Goal: Information Seeking & Learning: Learn about a topic

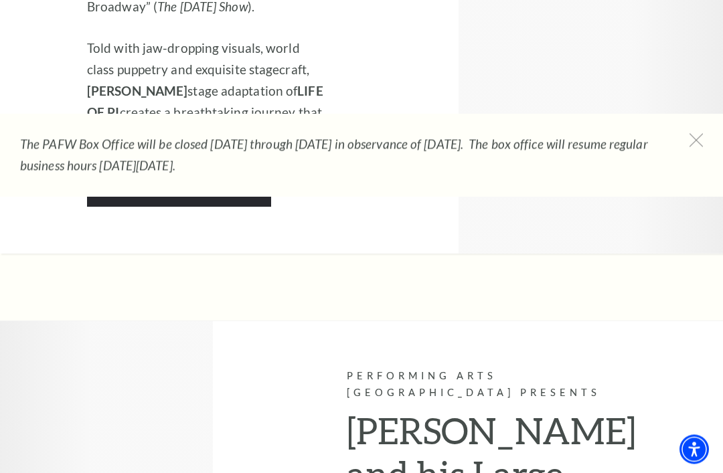
scroll to position [2070, 0]
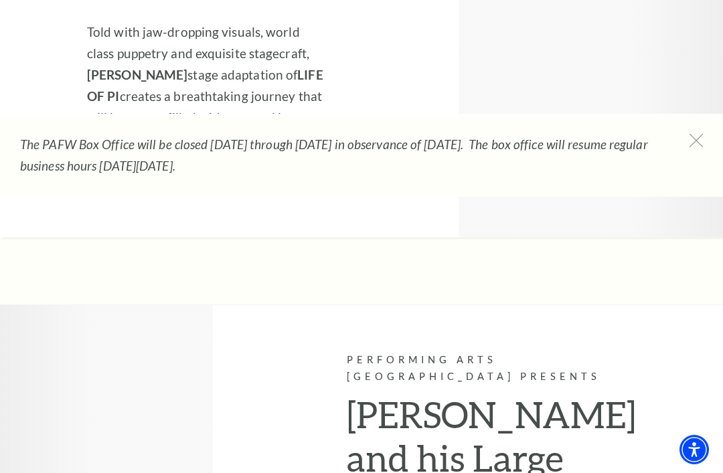
click at [698, 138] on icon at bounding box center [696, 140] width 13 height 13
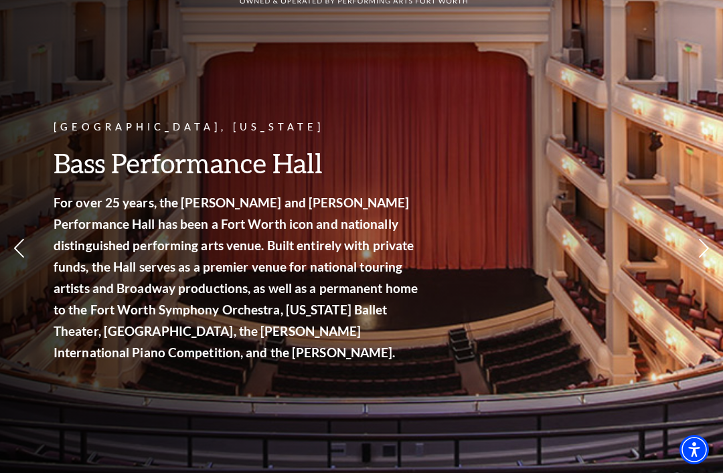
scroll to position [82, 0]
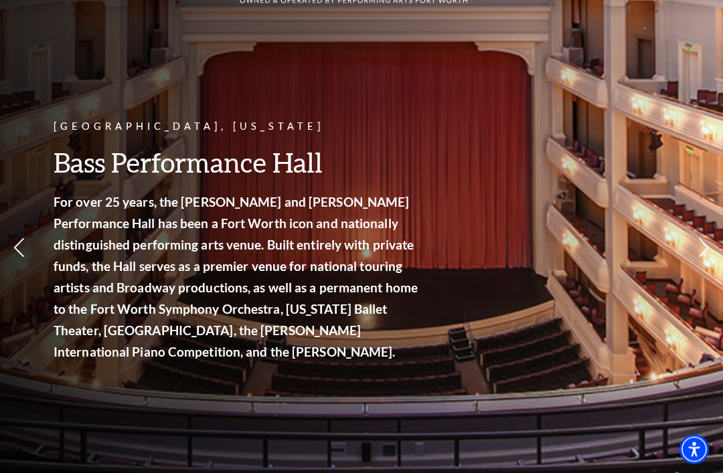
click at [78, 200] on link "Calendar" at bounding box center [54, 204] width 58 height 11
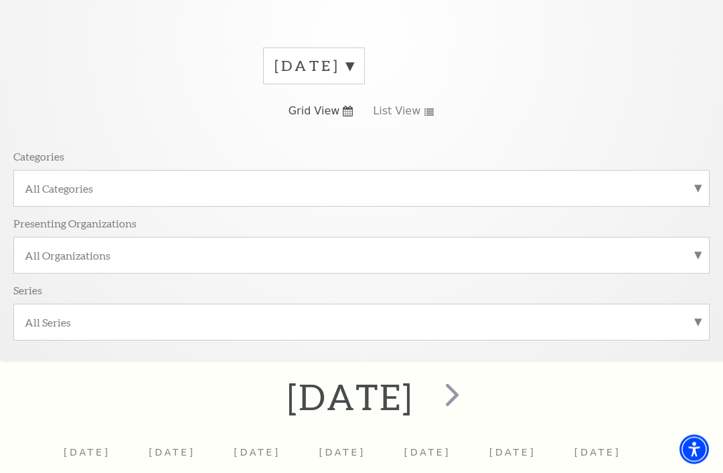
scroll to position [158, 0]
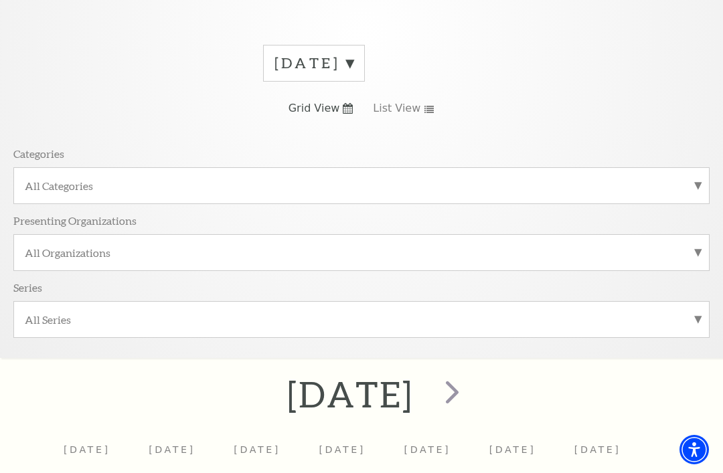
click at [694, 190] on label "All Categories" at bounding box center [362, 186] width 674 height 14
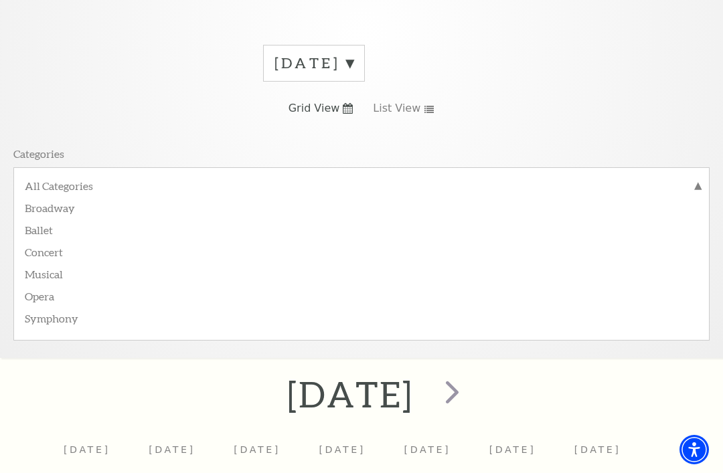
click at [666, 145] on div "Categories All Categories Broadway Ballet Concert Musical Opera Symphony Presen…" at bounding box center [361, 242] width 696 height 211
click at [82, 200] on label "Broadway" at bounding box center [362, 207] width 674 height 22
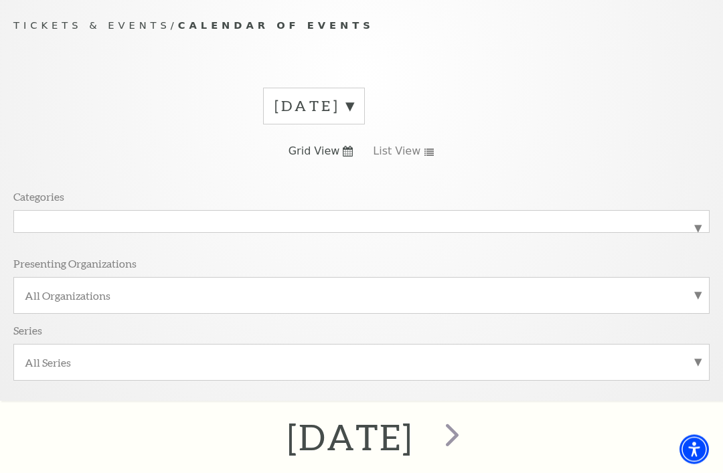
scroll to position [112, 0]
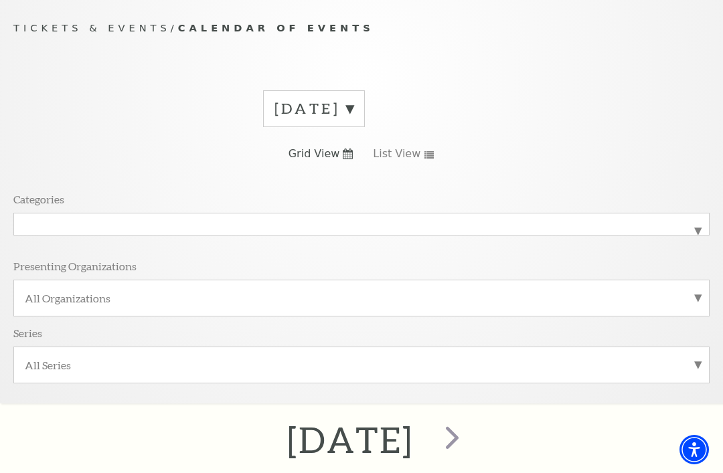
click at [260, 182] on div "Categories All Categories Broadway Presenting Organizations All Organizations S…" at bounding box center [361, 287] width 696 height 211
click at [253, 224] on label "Broadway" at bounding box center [362, 224] width 674 height 0
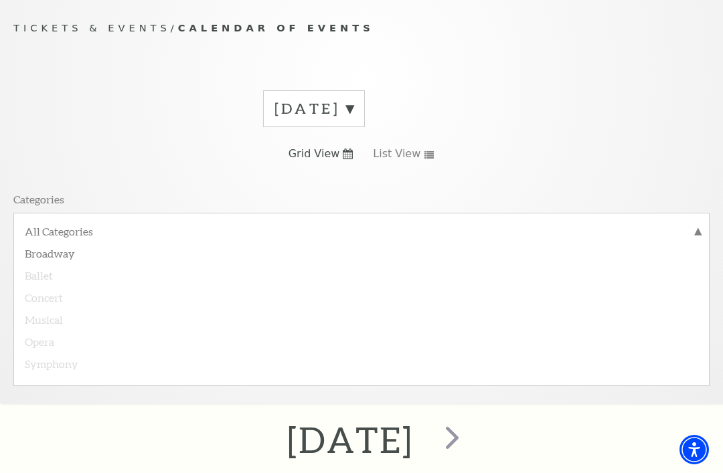
click at [90, 236] on label "All Categories" at bounding box center [362, 232] width 674 height 17
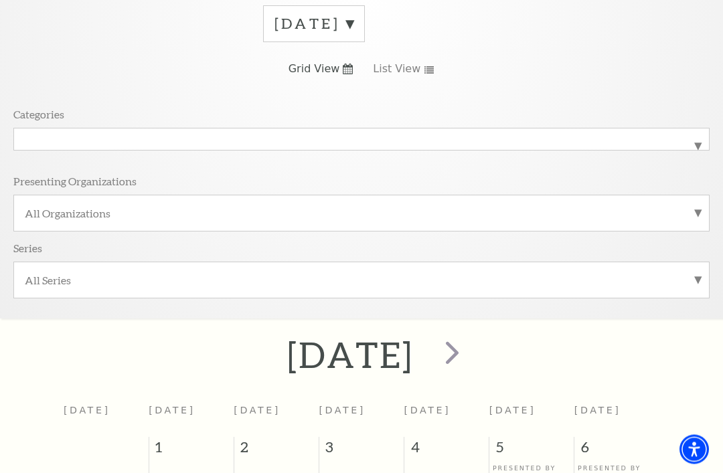
scroll to position [198, 0]
click at [697, 206] on label "All Organizations" at bounding box center [362, 213] width 674 height 14
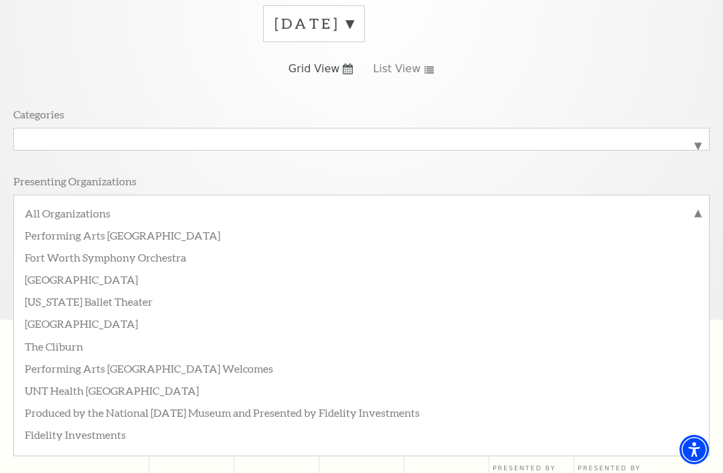
click at [686, 53] on div "[DATE] Grid View List View Categories All Categories Presenting Organizations A…" at bounding box center [361, 156] width 696 height 323
click at [104, 218] on label "All Organizations" at bounding box center [362, 214] width 674 height 17
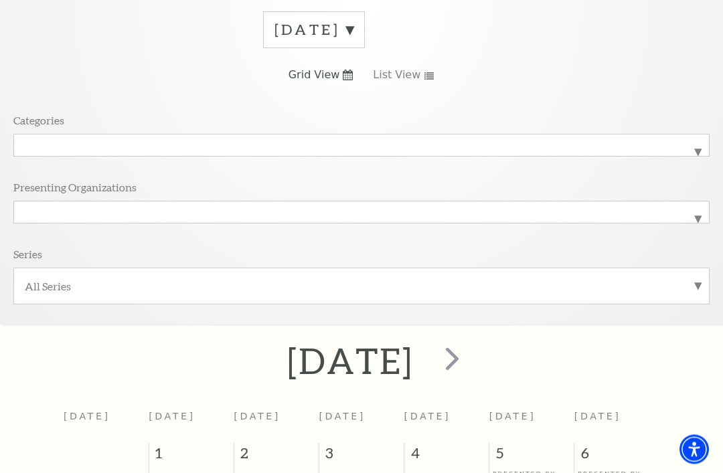
scroll to position [197, 0]
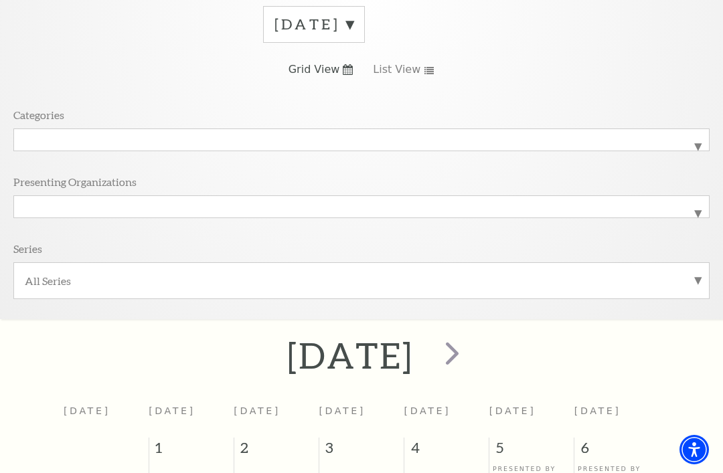
click at [471, 354] on span "next" at bounding box center [452, 353] width 38 height 38
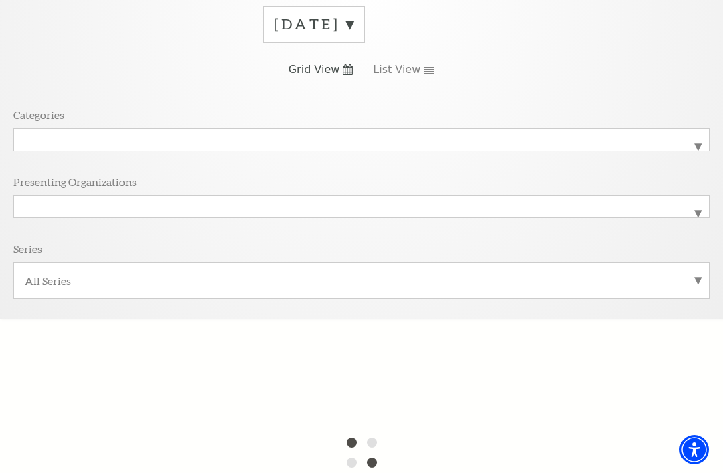
click at [354, 25] on label "[DATE]" at bounding box center [314, 24] width 79 height 21
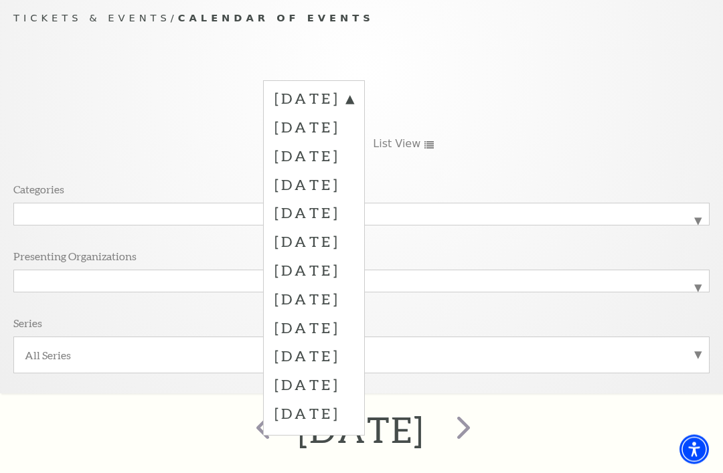
scroll to position [112, 0]
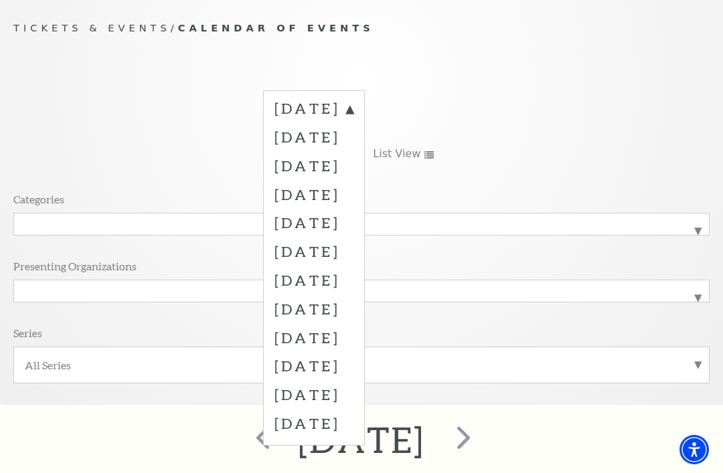
click at [564, 134] on div "[DATE] [DATE] [DATE] [DATE] [DATE] [DATE] [DATE] [DATE] [DATE] [DATE] [DATE] [D…" at bounding box center [361, 241] width 696 height 323
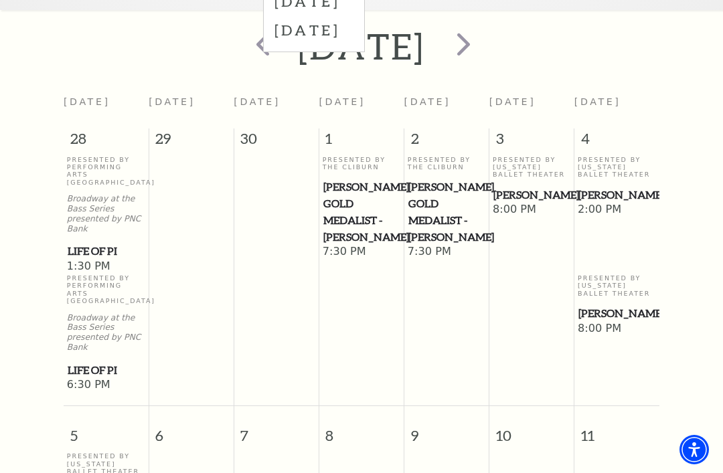
scroll to position [512, 0]
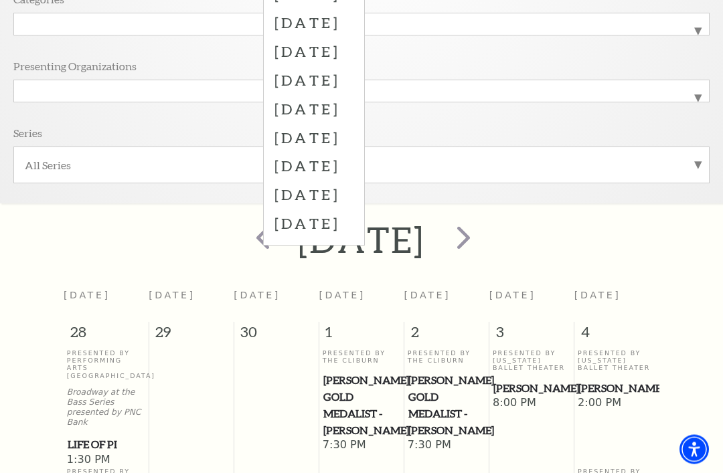
click at [483, 241] on span "next" at bounding box center [464, 238] width 38 height 38
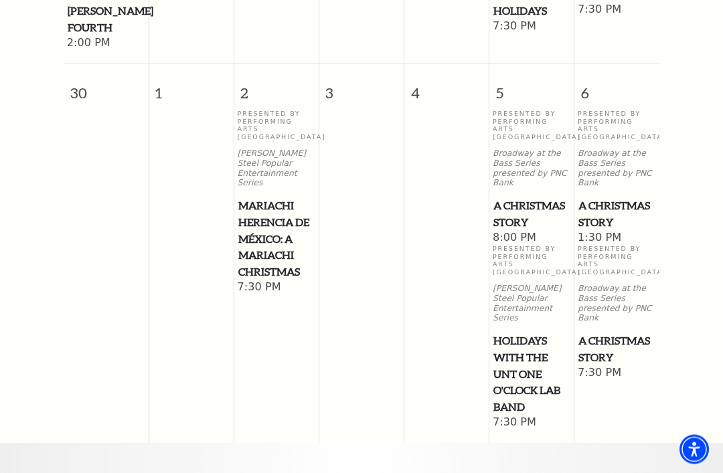
scroll to position [1985, 0]
click at [650, 198] on span "A Christmas Story" at bounding box center [617, 214] width 77 height 33
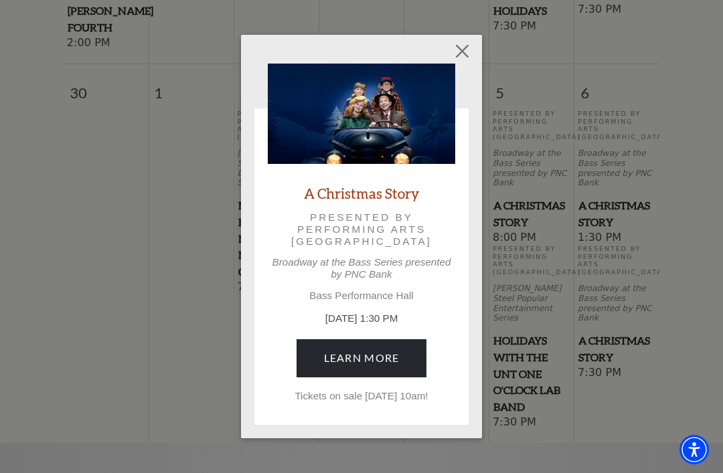
click at [461, 54] on button "Close" at bounding box center [462, 51] width 25 height 25
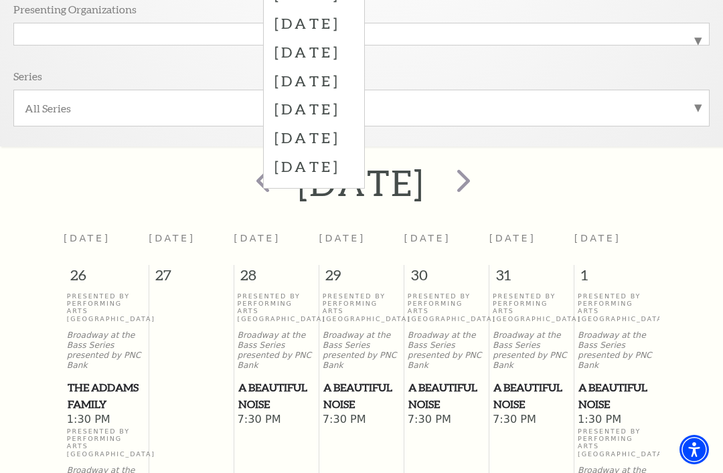
scroll to position [370, 0]
click at [483, 179] on span "next" at bounding box center [464, 180] width 38 height 38
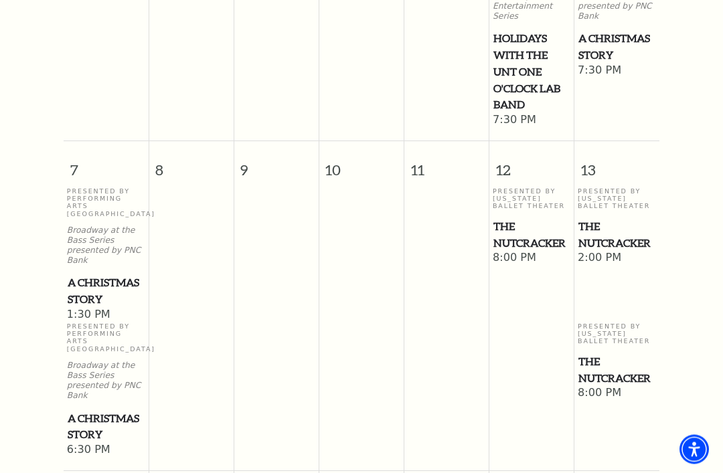
scroll to position [855, 0]
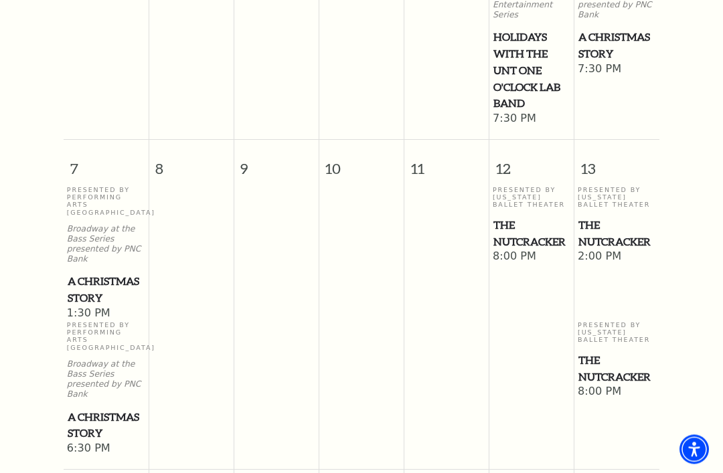
click at [621, 219] on span "The Nutcracker" at bounding box center [617, 234] width 77 height 33
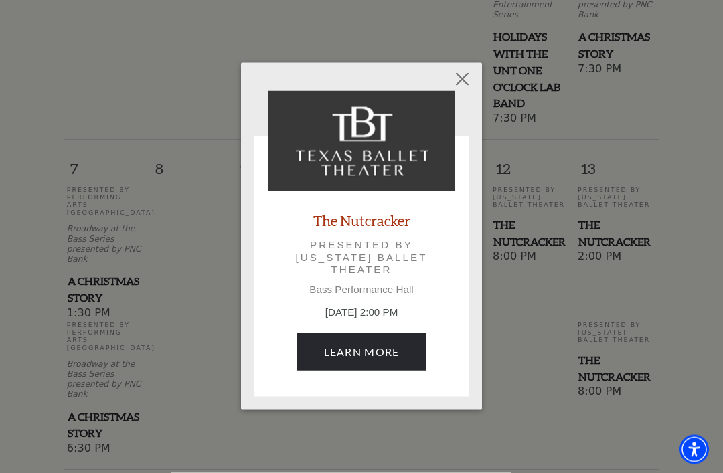
scroll to position [856, 0]
click at [405, 345] on link "Learn More" at bounding box center [362, 351] width 131 height 37
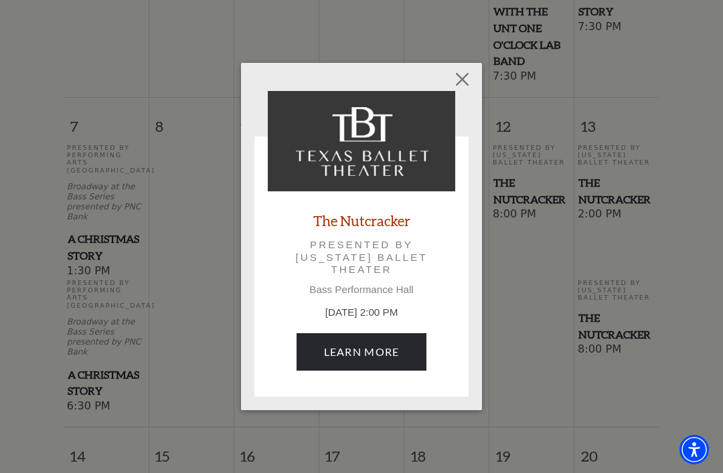
scroll to position [899, 0]
click at [465, 85] on button "Close" at bounding box center [462, 78] width 25 height 25
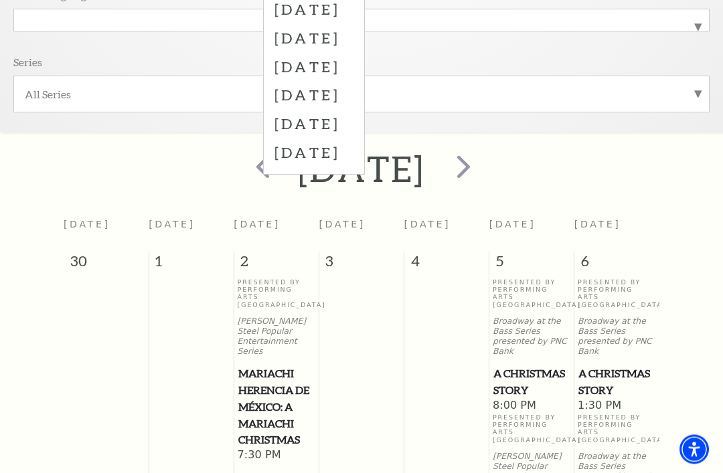
click at [483, 167] on span "next" at bounding box center [464, 167] width 38 height 38
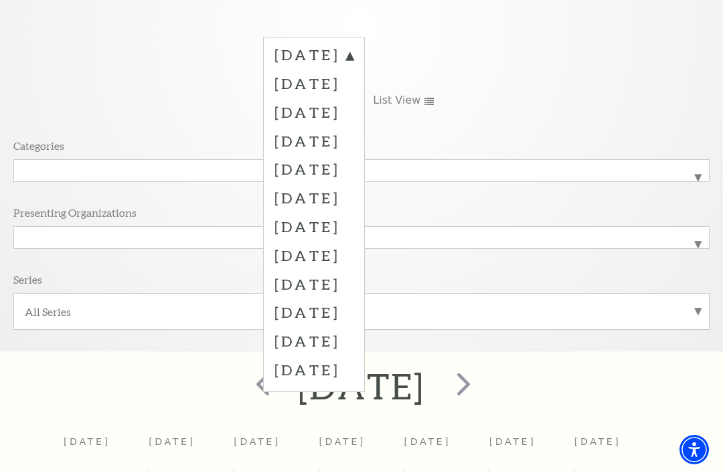
scroll to position [167, 0]
click at [291, 282] on label "[DATE]" at bounding box center [314, 283] width 79 height 29
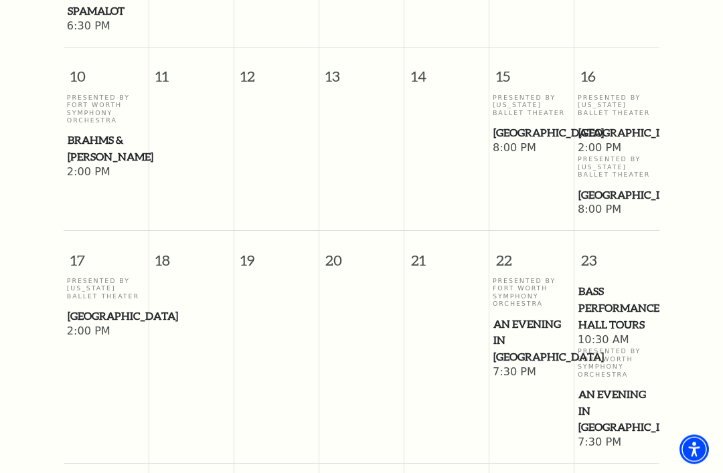
scroll to position [1213, 0]
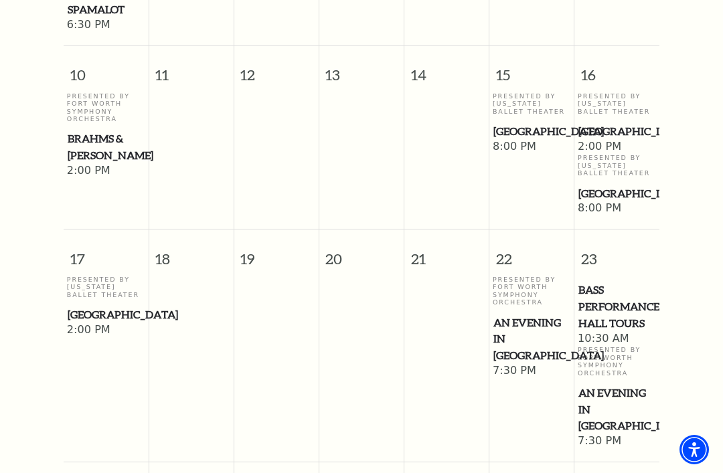
click at [518, 315] on span "An Evening in [GEOGRAPHIC_DATA]" at bounding box center [532, 340] width 77 height 50
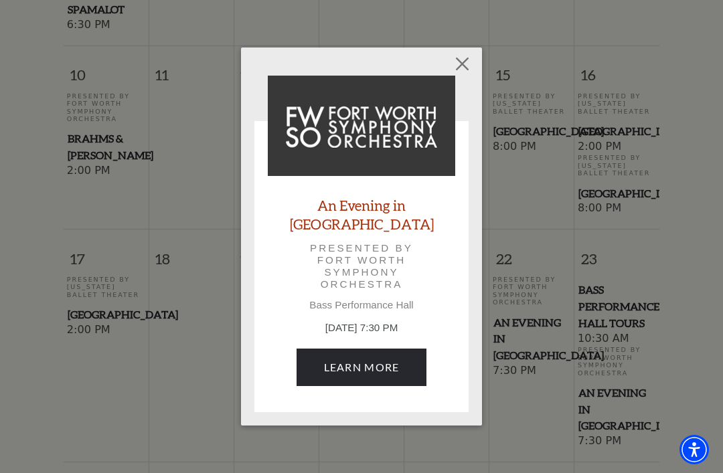
click at [402, 357] on link "Learn More" at bounding box center [362, 367] width 131 height 37
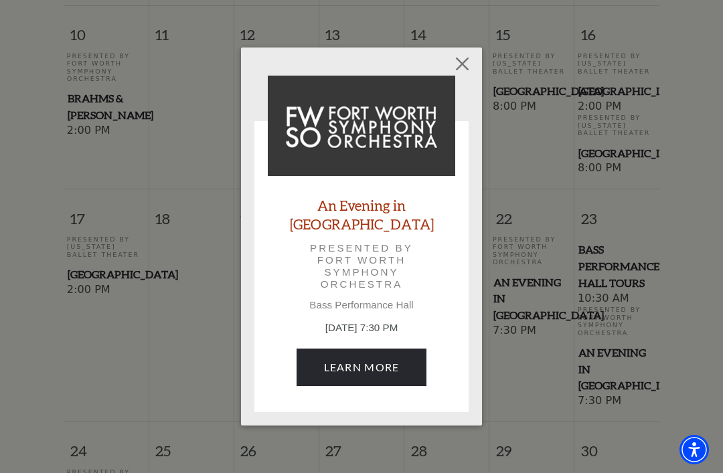
scroll to position [1256, 0]
